Goal: Ask a question: Seek information or help from site administrators or community

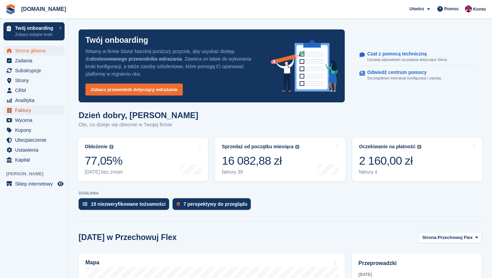
click at [33, 109] on span "Faktury" at bounding box center [35, 110] width 41 height 10
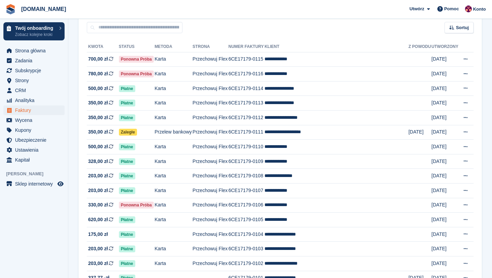
scroll to position [68, 0]
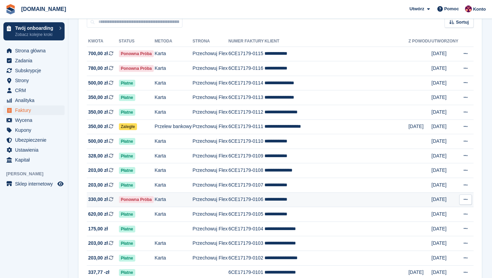
click at [139, 200] on span "Ponowna próba" at bounding box center [136, 199] width 35 height 7
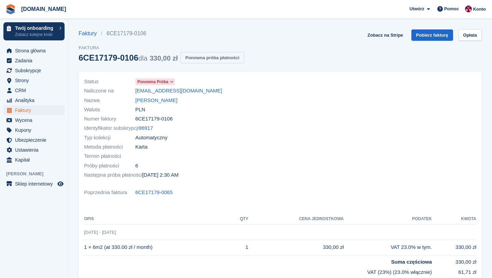
click at [205, 61] on button "Ponowna próba płatności" at bounding box center [212, 57] width 64 height 11
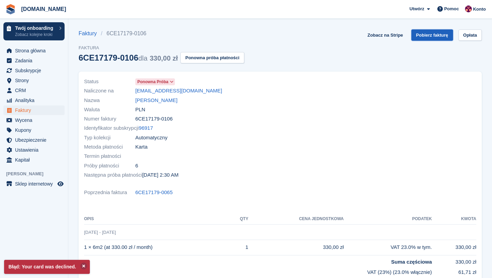
click at [429, 33] on link "Pobierz fakturę" at bounding box center [433, 34] width 42 height 11
click at [27, 110] on span "Faktury" at bounding box center [35, 110] width 41 height 10
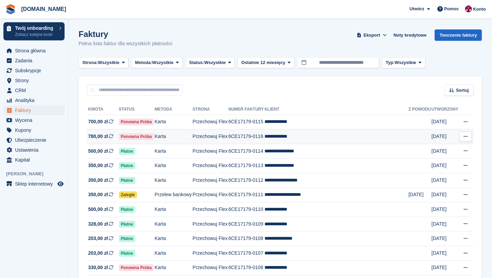
click at [99, 136] on span "780,00 zł" at bounding box center [98, 136] width 20 height 7
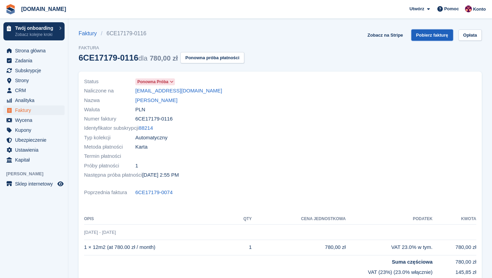
click at [436, 38] on link "Pobierz fakturę" at bounding box center [433, 34] width 42 height 11
click at [26, 108] on span "Faktury" at bounding box center [35, 110] width 41 height 10
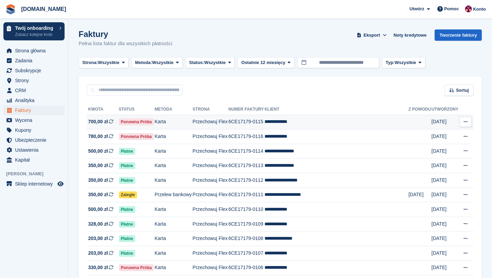
click at [100, 119] on span "700,00 zł" at bounding box center [98, 121] width 20 height 7
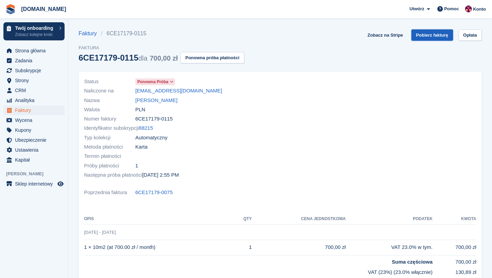
click at [422, 37] on link "Pobierz fakturę" at bounding box center [433, 34] width 42 height 11
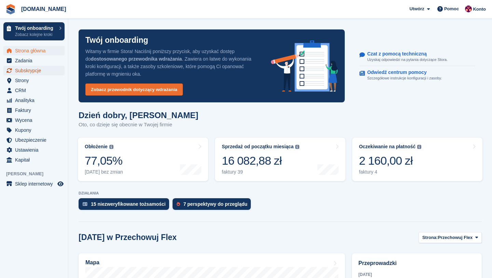
click at [32, 72] on span "Subskrypcje" at bounding box center [35, 71] width 41 height 10
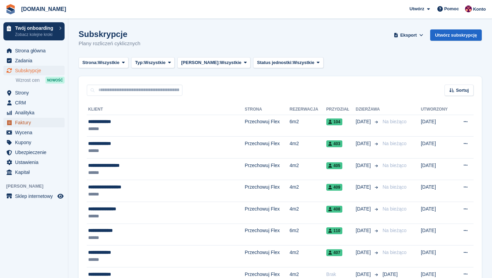
click at [32, 122] on span "Faktury" at bounding box center [35, 123] width 41 height 10
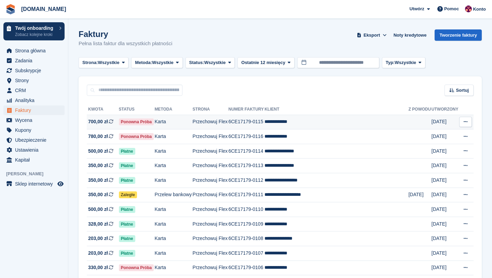
click at [274, 122] on td "**********" at bounding box center [337, 121] width 144 height 15
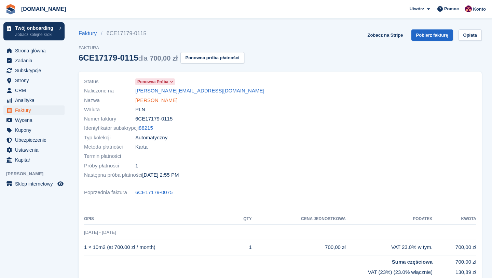
click at [167, 99] on link "Kinga Świątek" at bounding box center [156, 100] width 42 height 8
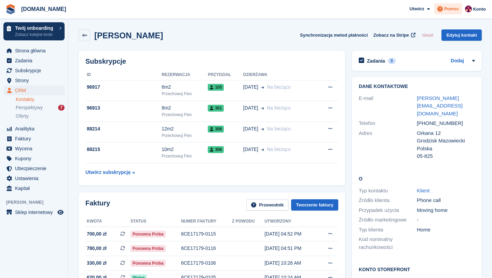
click at [454, 10] on span "Pomoc" at bounding box center [451, 8] width 15 height 7
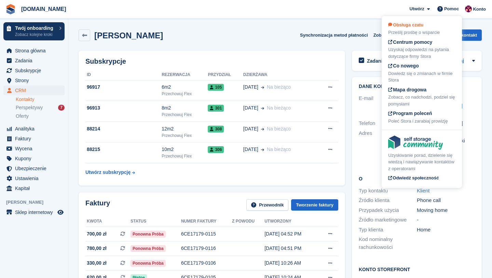
click at [418, 28] on div "Obsługa czatu Prześlij prośbę o wsparcie" at bounding box center [421, 29] width 67 height 14
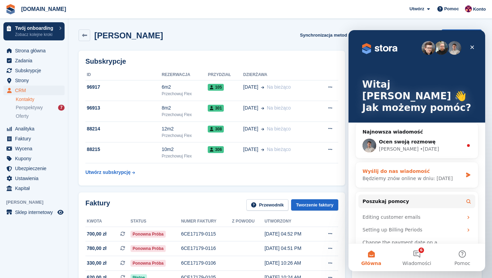
click at [407, 167] on div "Wyślij do nas wiadomość" at bounding box center [413, 170] width 100 height 7
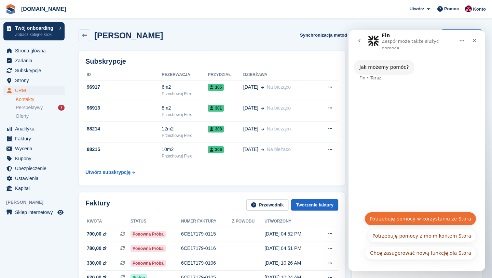
click at [414, 220] on button "Potrzebuję pomocy w korzystaniu ze Stora" at bounding box center [421, 219] width 112 height 14
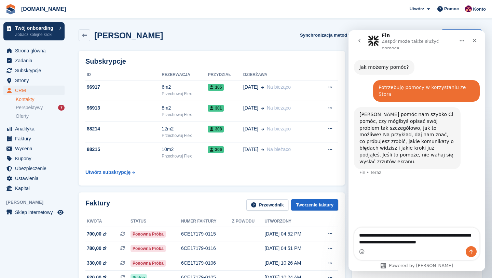
drag, startPoint x: 388, startPoint y: 243, endPoint x: 454, endPoint y: 242, distance: 65.6
click at [454, 242] on textarea "**********" at bounding box center [416, 236] width 125 height 18
type textarea "**********"
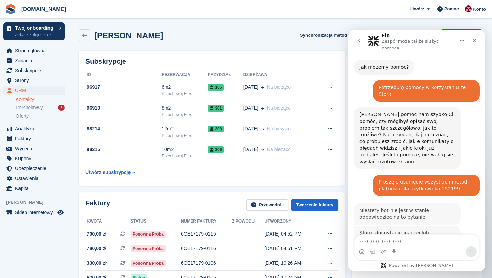
scroll to position [27, 0]
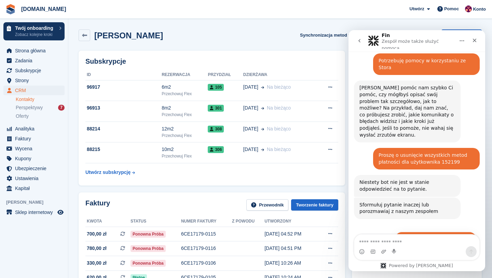
click at [427, 231] on button "Uzyskaj dodatkową pomoc 👤" at bounding box center [435, 238] width 81 height 14
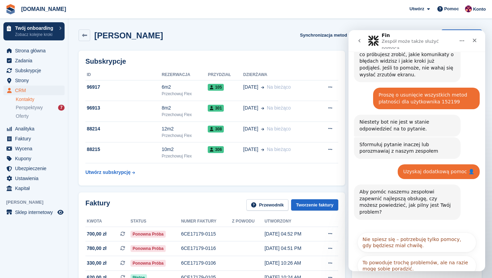
scroll to position [96, 0]
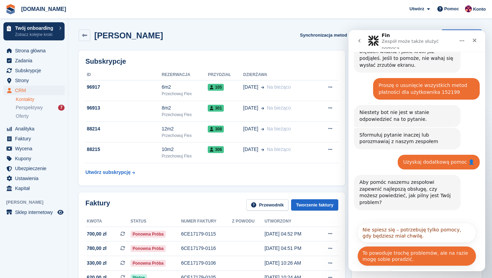
click at [424, 246] on button "To powoduje trochę problemów, ale na razie mogę sobie poradzić." at bounding box center [417, 256] width 119 height 20
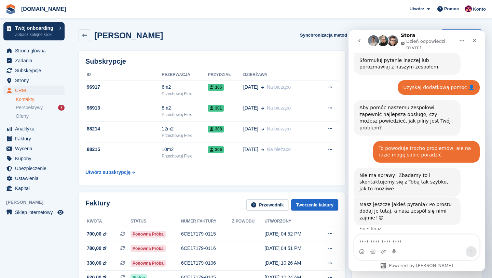
scroll to position [175, 0]
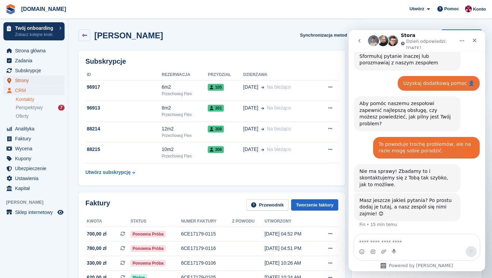
click at [31, 81] on span "Strony" at bounding box center [35, 81] width 41 height 10
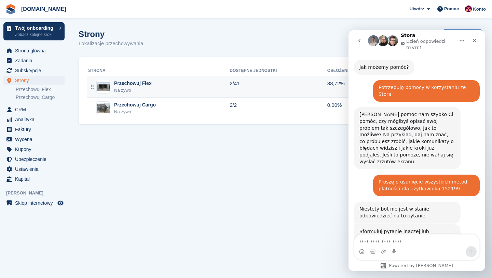
scroll to position [175, 0]
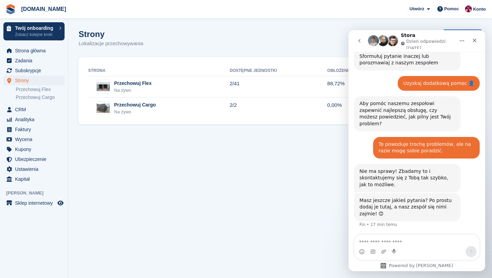
click at [151, 62] on div "Strona Dostępne jednostki Obłożenie Utworzony Przechowuj Flex Na żywo 2/41 88,7…" at bounding box center [280, 90] width 403 height 67
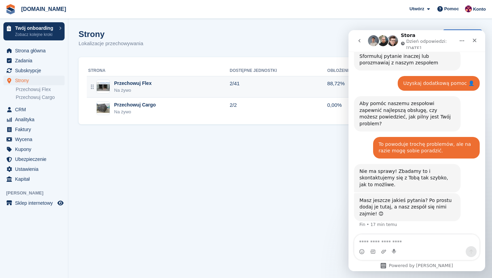
click at [147, 79] on td "Przechowuj Flex Na żywo" at bounding box center [158, 87] width 143 height 22
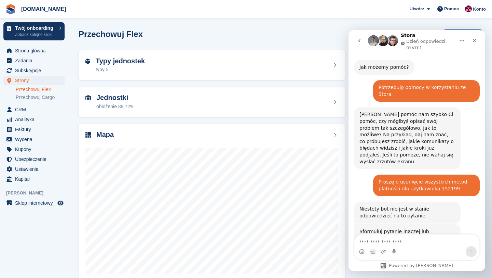
scroll to position [175, 0]
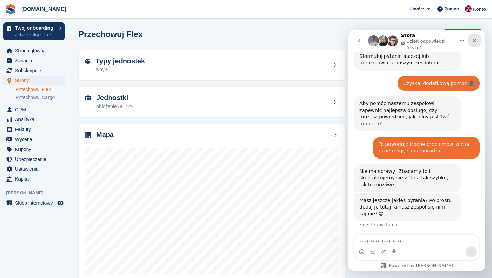
click at [476, 41] on icon "Zamknij" at bounding box center [474, 40] width 5 height 5
